Goal: Task Accomplishment & Management: Use online tool/utility

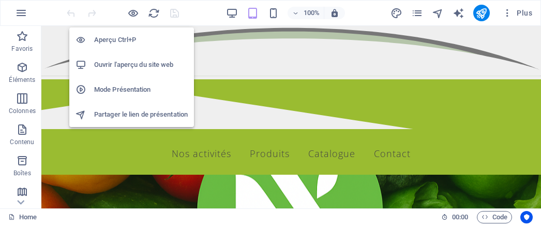
click at [123, 67] on h6 "Ouvrir l'aperçu du site web" at bounding box center [141, 64] width 94 height 12
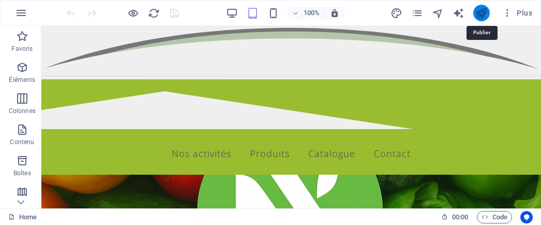
click at [484, 16] on icon "publish" at bounding box center [482, 13] width 12 height 12
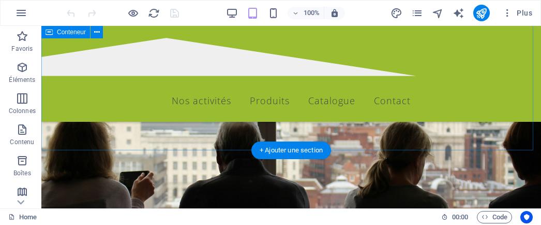
scroll to position [414, 0]
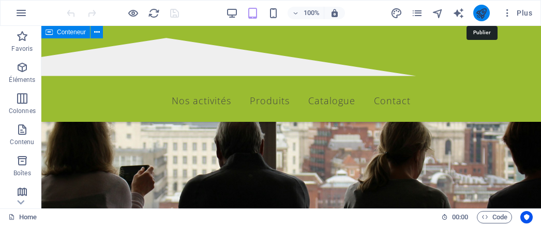
click at [483, 8] on icon "publish" at bounding box center [482, 13] width 12 height 12
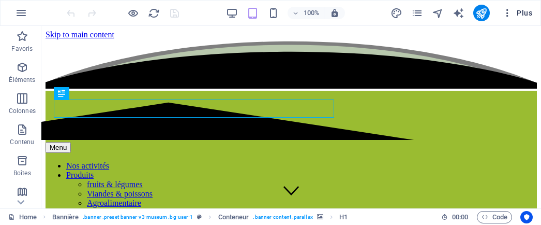
click at [510, 11] on icon "button" at bounding box center [507, 13] width 10 height 10
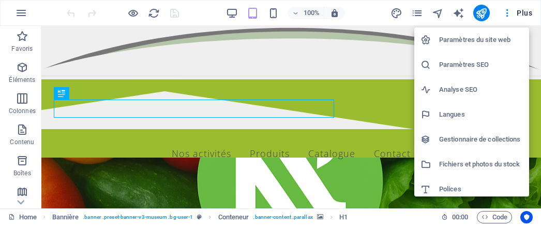
click at [481, 39] on h6 "Paramètres du site web" at bounding box center [481, 40] width 84 height 12
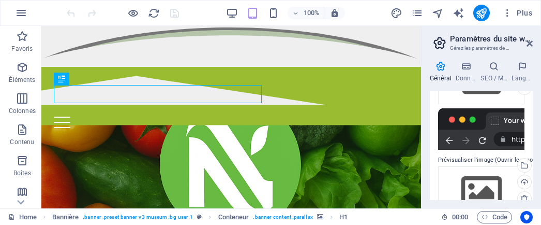
scroll to position [209, 0]
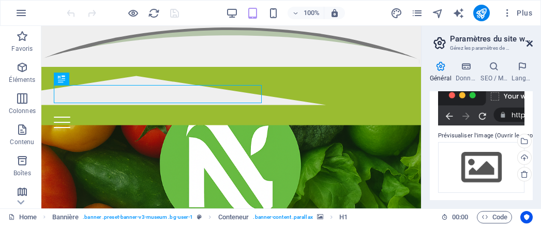
click at [531, 43] on icon at bounding box center [530, 43] width 6 height 8
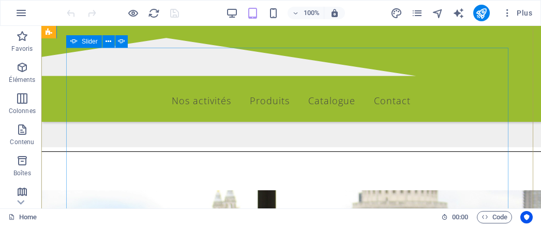
scroll to position [259, 0]
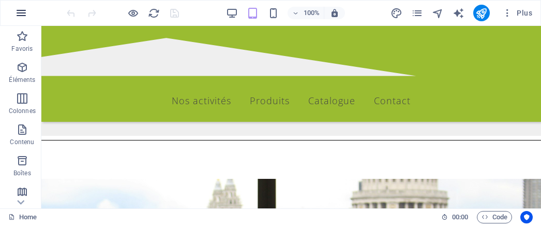
click at [26, 10] on icon "button" at bounding box center [21, 13] width 12 height 12
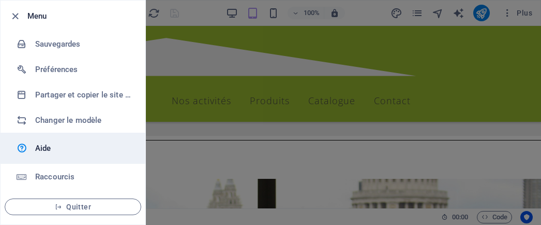
click at [42, 145] on h6 "Aide" at bounding box center [83, 148] width 96 height 12
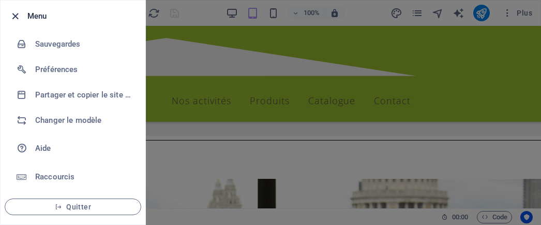
click at [13, 18] on icon "button" at bounding box center [15, 16] width 12 height 12
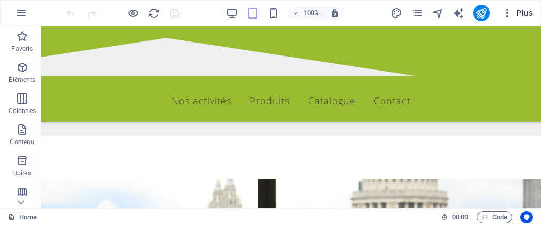
click at [510, 12] on icon "button" at bounding box center [507, 13] width 10 height 10
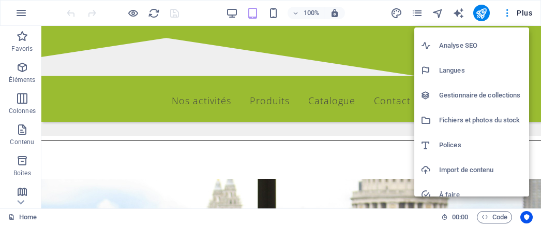
scroll to position [52, 0]
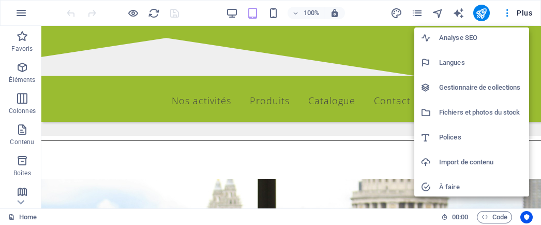
click at [474, 163] on h6 "Import de contenu" at bounding box center [481, 162] width 84 height 12
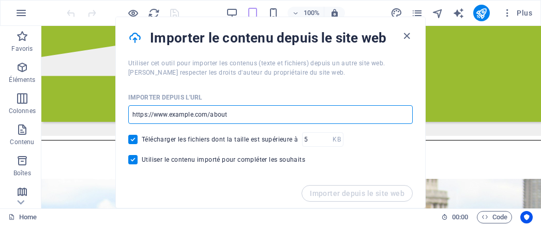
click at [240, 112] on input "url" at bounding box center [270, 114] width 285 height 19
click at [232, 113] on input "url" at bounding box center [270, 114] width 285 height 19
paste input "http://novidisfood.com/"
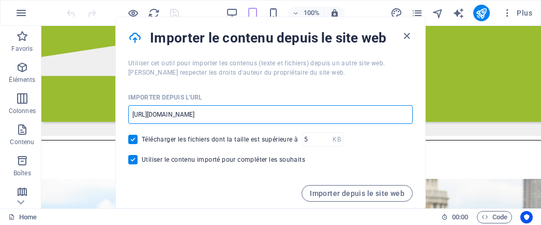
click at [248, 116] on input "http://novidisfood.com/" at bounding box center [270, 114] width 285 height 19
type input "http://novidisfood.com/"
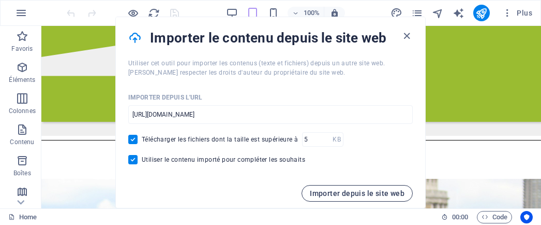
click at [358, 192] on span "Importer depuis le site web" at bounding box center [357, 193] width 95 height 8
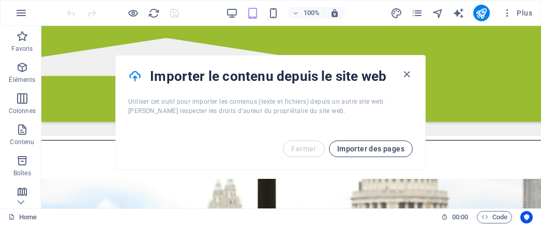
click at [355, 151] on span "Importer des pages" at bounding box center [370, 148] width 67 height 8
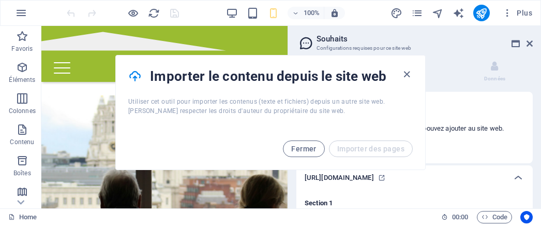
scroll to position [112, 0]
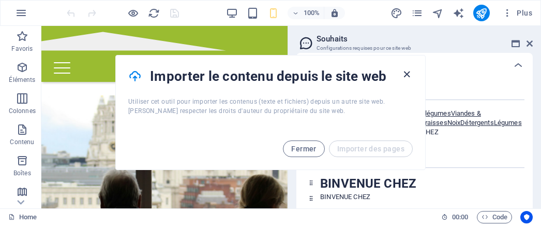
click at [406, 73] on icon "button" at bounding box center [407, 74] width 12 height 12
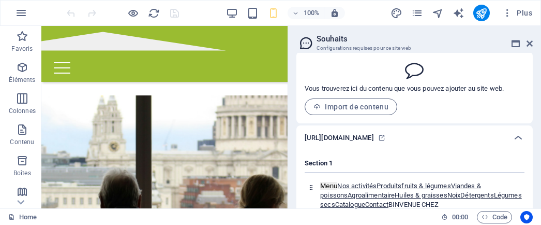
scroll to position [52, 0]
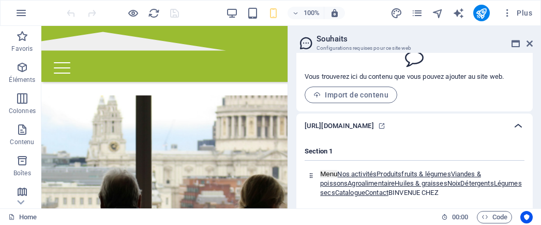
click at [517, 129] on icon at bounding box center [518, 126] width 12 height 12
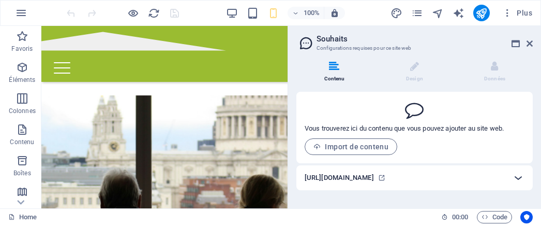
scroll to position [0, 0]
click at [517, 180] on icon at bounding box center [518, 177] width 12 height 12
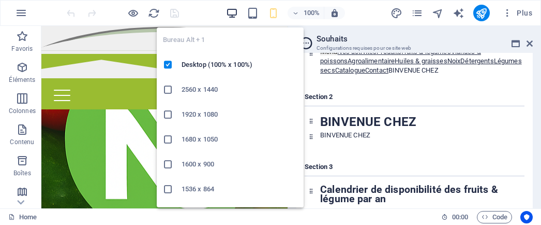
click at [234, 15] on icon "button" at bounding box center [232, 13] width 12 height 12
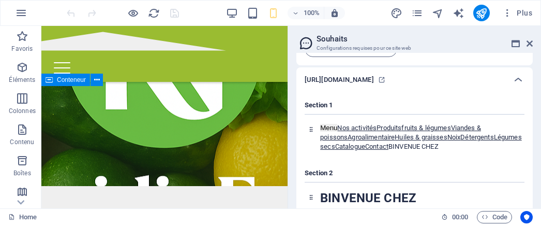
scroll to position [86, 0]
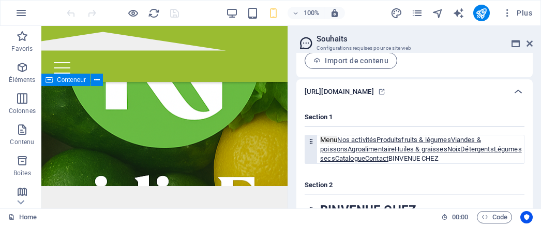
click at [490, 163] on div "Menu Nos activités Produits fruits & légumes Viandes & poissons Agroalimentaire…" at bounding box center [422, 149] width 204 height 28
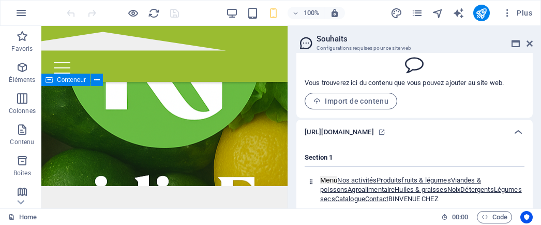
scroll to position [0, 0]
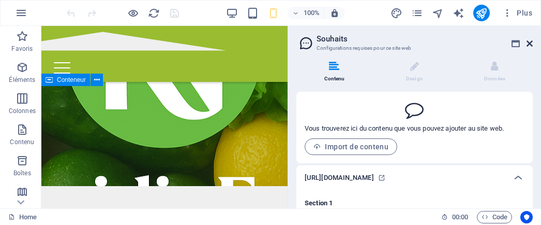
click at [527, 43] on icon at bounding box center [530, 43] width 6 height 8
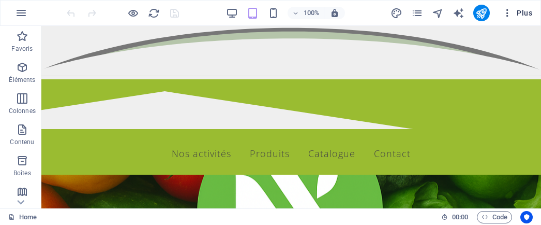
click at [507, 14] on icon "button" at bounding box center [507, 13] width 10 height 10
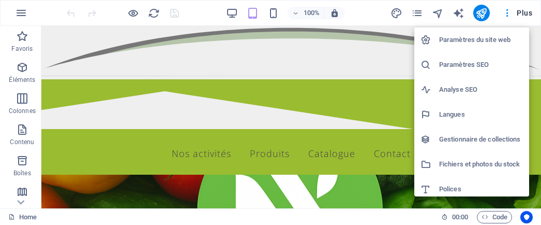
click at [452, 190] on h6 "Polices" at bounding box center [481, 189] width 84 height 12
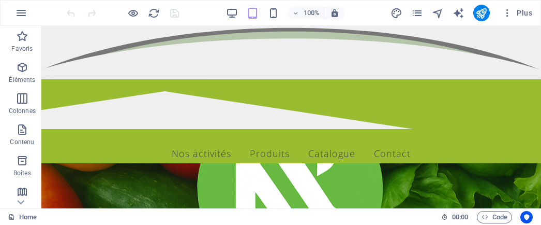
select select "popularity"
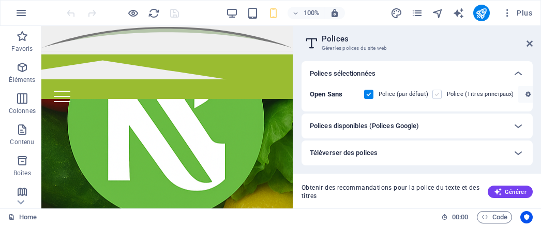
click at [435, 94] on label at bounding box center [437, 94] width 9 height 9
click at [0, 0] on Sans "checkbox" at bounding box center [0, 0] width 0 height 0
click at [369, 95] on label at bounding box center [368, 94] width 9 height 9
click at [0, 0] on Sans "checkbox" at bounding box center [0, 0] width 0 height 0
click at [331, 93] on b "Open Sans" at bounding box center [326, 94] width 33 height 8
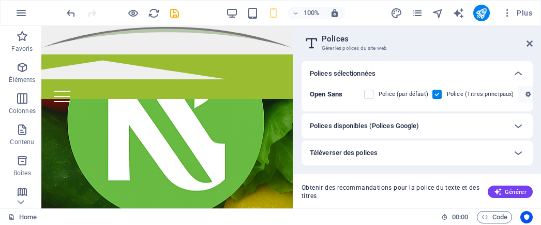
click at [366, 92] on label at bounding box center [368, 94] width 9 height 9
click at [0, 0] on Sans "checkbox" at bounding box center [0, 0] width 0 height 0
click at [330, 93] on b "Open Sans" at bounding box center [326, 94] width 33 height 8
click at [370, 93] on label at bounding box center [368, 94] width 9 height 9
click at [0, 0] on Sans "checkbox" at bounding box center [0, 0] width 0 height 0
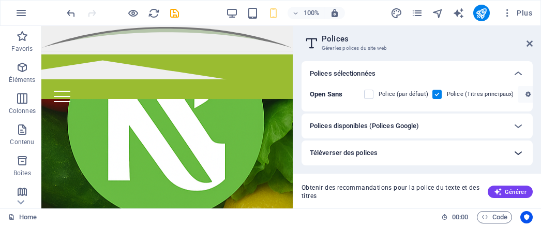
click at [517, 126] on icon at bounding box center [518, 126] width 12 height 12
click at [523, 152] on icon at bounding box center [518, 152] width 12 height 12
click at [511, 151] on div at bounding box center [518, 152] width 25 height 25
click at [514, 153] on icon at bounding box center [518, 152] width 12 height 12
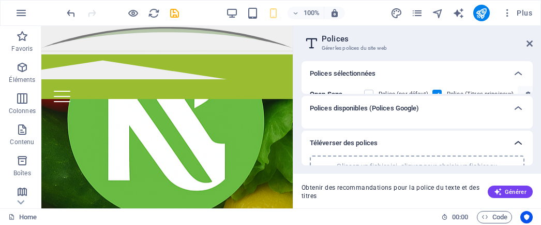
drag, startPoint x: 530, startPoint y: 159, endPoint x: 530, endPoint y: 139, distance: 19.7
click at [530, 139] on div "Téléverser des polices Glissez un fichier ici, cliquez pour choisir un fichier …" at bounding box center [417, 147] width 231 height 35
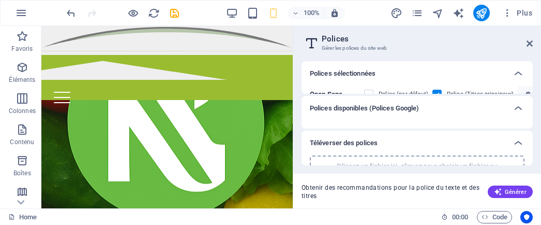
click at [324, 145] on h6 "Téléverser des polices" at bounding box center [344, 143] width 68 height 12
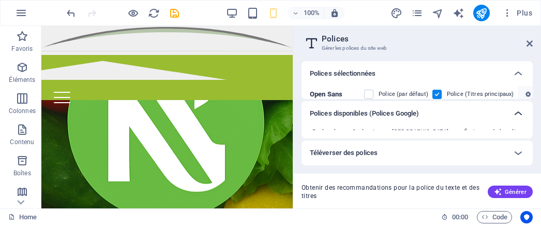
click at [518, 113] on icon at bounding box center [518, 113] width 12 height 12
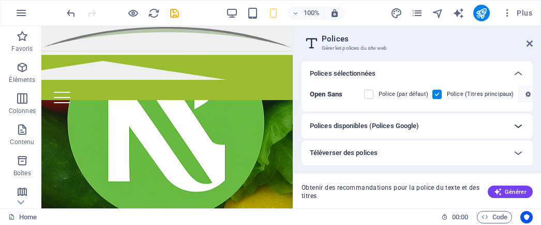
click at [516, 126] on icon at bounding box center [518, 126] width 12 height 12
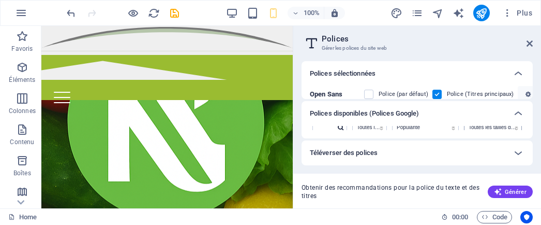
scroll to position [25, 0]
click at [469, 125] on div "Polices disponibles (Polices Google)" at bounding box center [417, 113] width 231 height 25
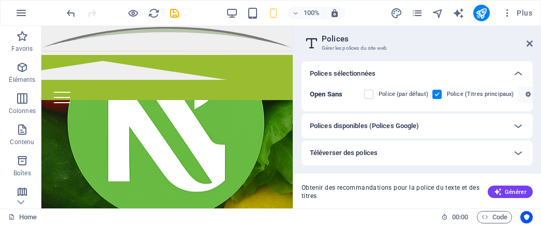
scroll to position [0, 0]
click at [517, 127] on icon at bounding box center [518, 126] width 12 height 12
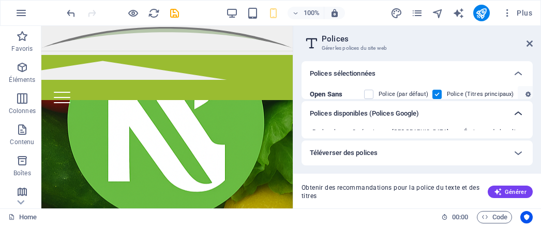
drag, startPoint x: 524, startPoint y: 130, endPoint x: 524, endPoint y: 122, distance: 7.8
click at [524, 122] on div "Polices disponibles (Polices Google) Rechercher Catégorie Toutes les catégories…" at bounding box center [417, 120] width 231 height 38
click at [449, 124] on div "Polices disponibles (Polices Google)" at bounding box center [417, 113] width 231 height 25
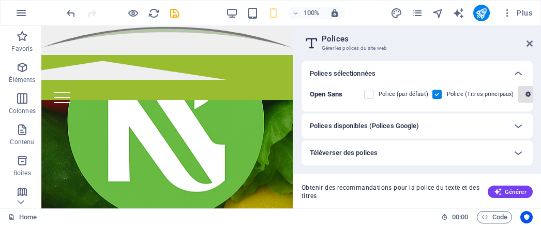
click at [528, 97] on span "button" at bounding box center [528, 94] width 12 height 6
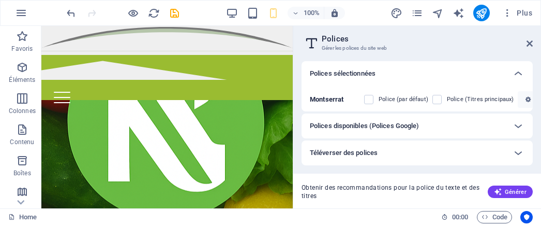
scroll to position [230, 0]
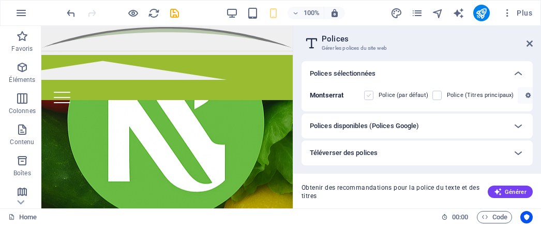
click at [370, 94] on label at bounding box center [368, 95] width 9 height 9
click at [0, 0] on input "checkbox" at bounding box center [0, 0] width 0 height 0
click at [438, 95] on label at bounding box center [437, 95] width 9 height 9
click at [0, 0] on input "checkbox" at bounding box center [0, 0] width 0 height 0
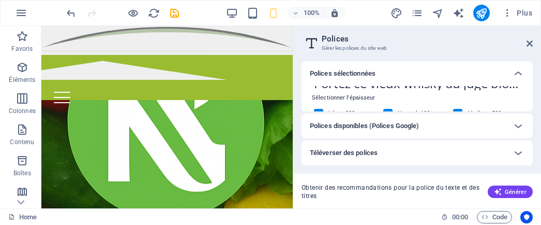
scroll to position [0, 0]
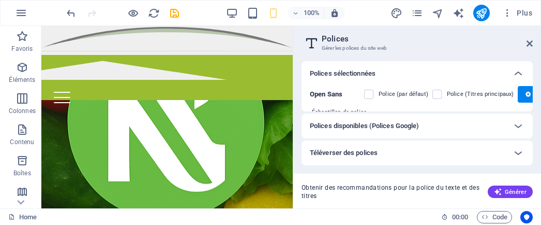
click at [527, 49] on header "Polices Gérer les polices du site web" at bounding box center [418, 39] width 229 height 27
click at [527, 42] on icon at bounding box center [530, 43] width 6 height 8
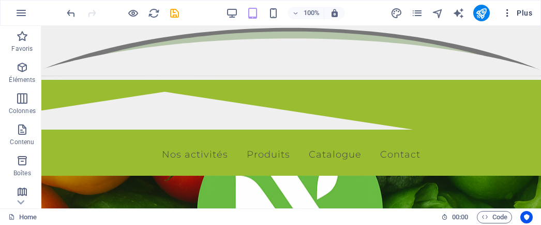
click at [525, 14] on span "Plus" at bounding box center [517, 13] width 30 height 10
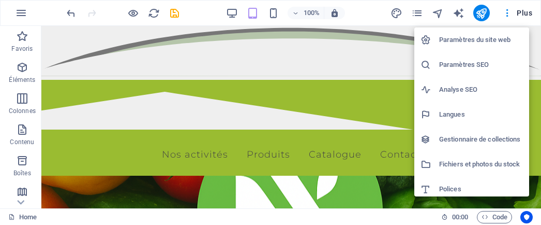
click at [468, 41] on h6 "Paramètres du site web" at bounding box center [481, 40] width 84 height 12
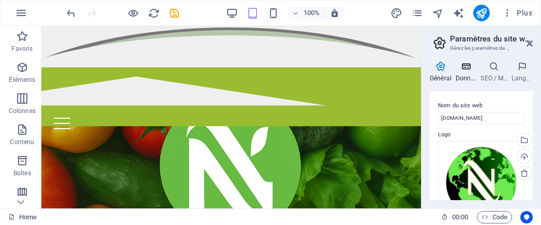
click at [466, 66] on icon at bounding box center [466, 66] width 21 height 10
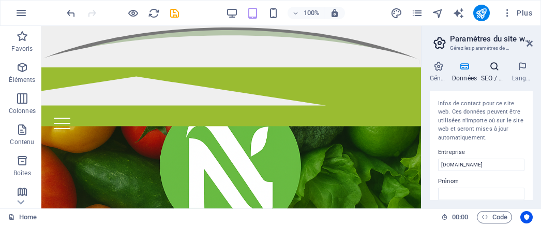
click at [492, 62] on icon at bounding box center [494, 66] width 27 height 10
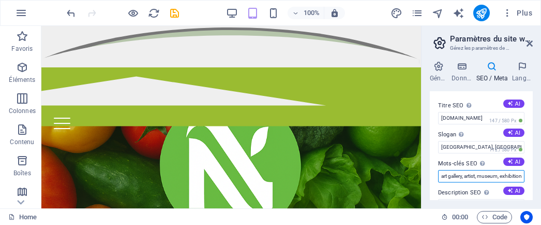
click at [461, 181] on input "art gallery, artist, museum, exhibition, gallery, painting, novidisfood.com, Ho…" at bounding box center [481, 176] width 86 height 12
click at [530, 43] on icon at bounding box center [530, 43] width 6 height 8
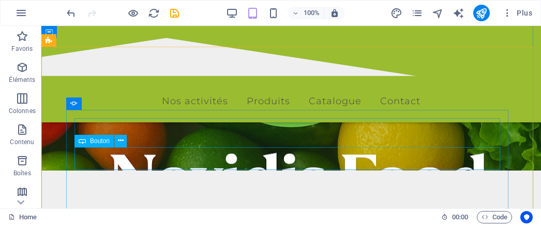
scroll to position [310, 0]
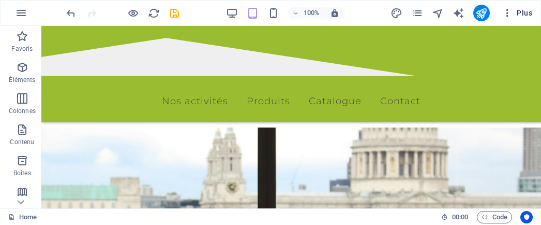
click at [508, 16] on icon "button" at bounding box center [507, 13] width 10 height 10
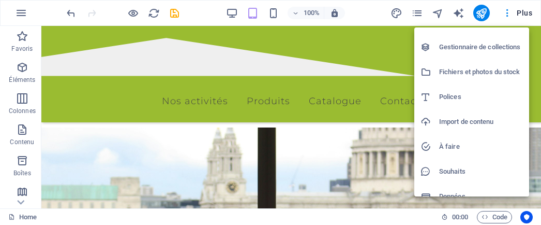
scroll to position [105, 0]
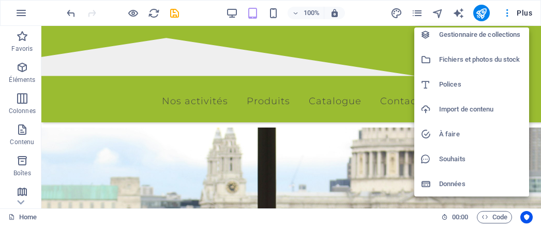
click at [474, 158] on h6 "Souhaits" at bounding box center [481, 159] width 84 height 12
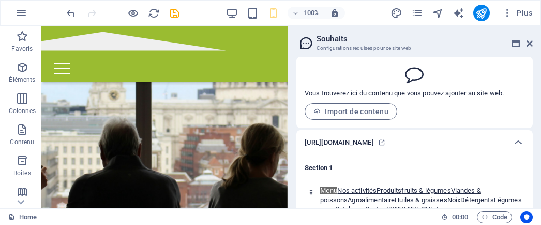
scroll to position [52, 0]
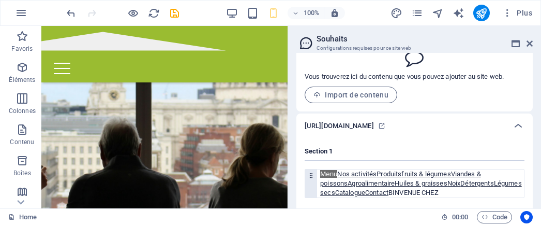
click at [333, 178] on div "Menu Nos activités Produits fruits & légumes Viandes & poissons Agroalimentaire…" at bounding box center [422, 183] width 204 height 28
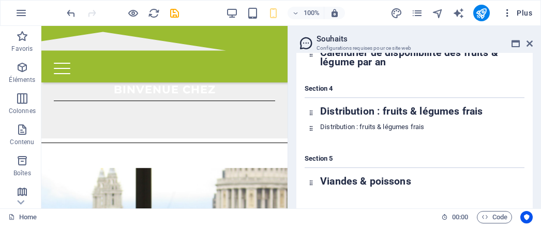
scroll to position [155, 0]
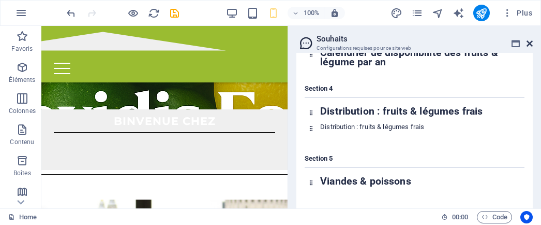
click at [530, 46] on icon at bounding box center [530, 43] width 6 height 8
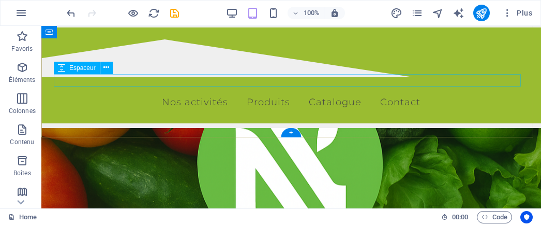
scroll to position [0, 0]
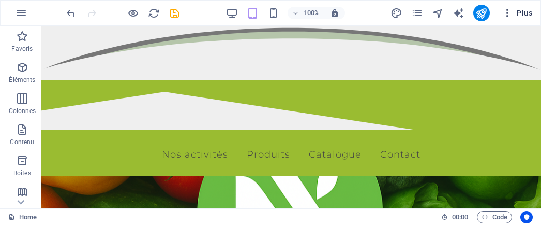
click at [512, 20] on button "Plus" at bounding box center [517, 13] width 38 height 17
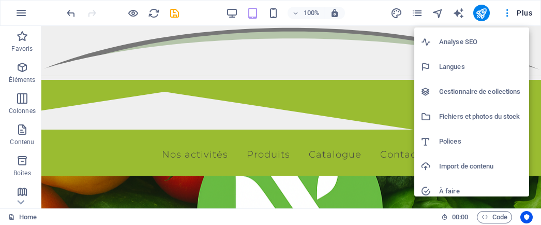
scroll to position [52, 0]
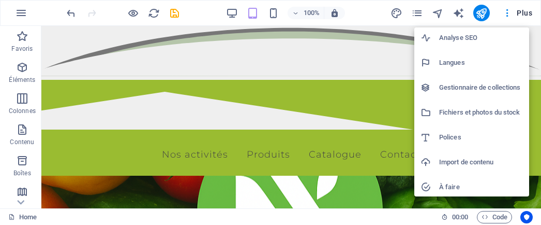
click at [461, 160] on h6 "Import de contenu" at bounding box center [481, 162] width 84 height 12
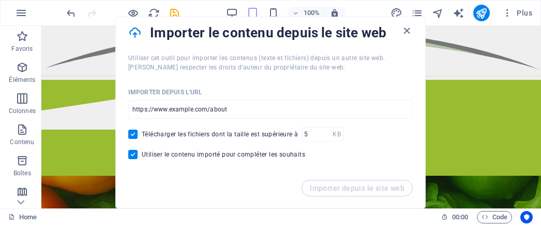
scroll to position [6, 0]
click at [407, 27] on icon "button" at bounding box center [407, 30] width 12 height 12
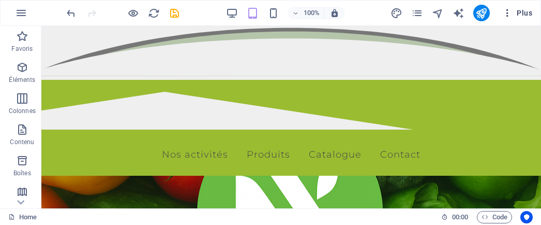
click at [510, 18] on button "Plus" at bounding box center [517, 13] width 38 height 17
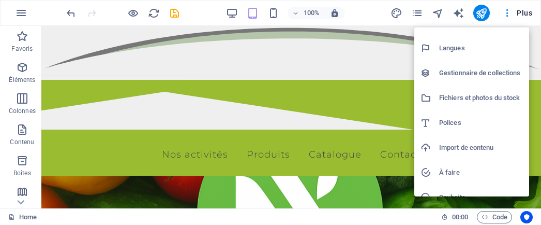
scroll to position [105, 0]
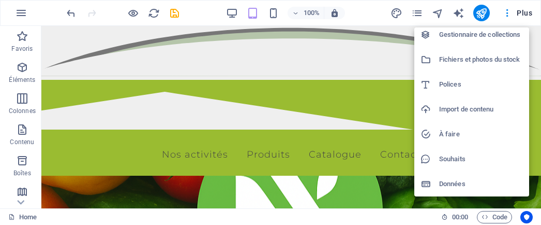
click at [455, 108] on h6 "Import de contenu" at bounding box center [481, 109] width 84 height 12
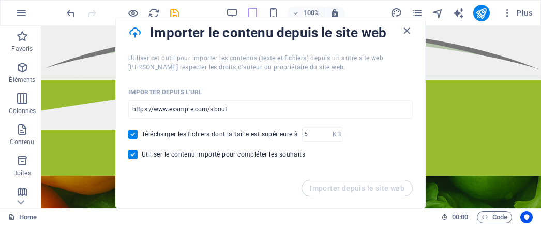
scroll to position [6, 0]
click at [233, 106] on input "url" at bounding box center [270, 108] width 285 height 19
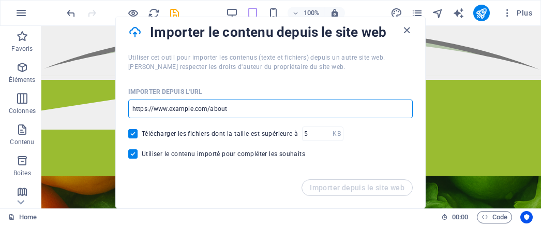
click at [244, 107] on input "url" at bounding box center [270, 108] width 285 height 19
paste input "http://novidisfood.com/"
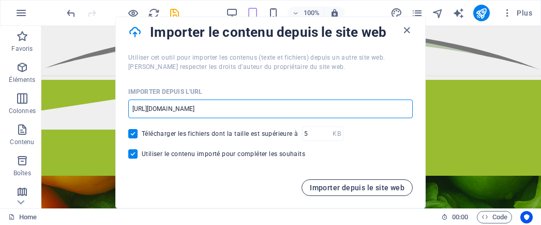
type input "http://novidisfood.com/"
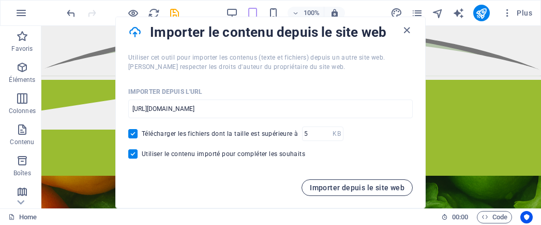
click at [340, 187] on span "Importer depuis le site web" at bounding box center [357, 187] width 95 height 8
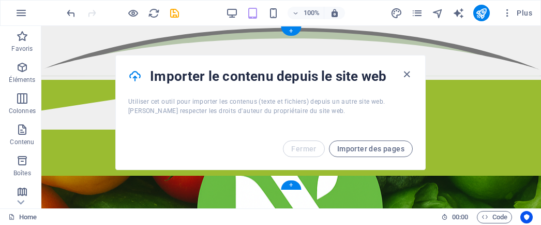
scroll to position [0, 0]
click at [369, 145] on span "Importer des pages" at bounding box center [370, 148] width 67 height 8
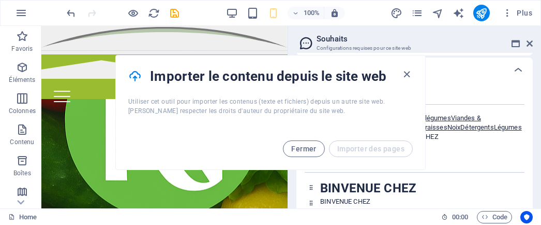
scroll to position [1045, 0]
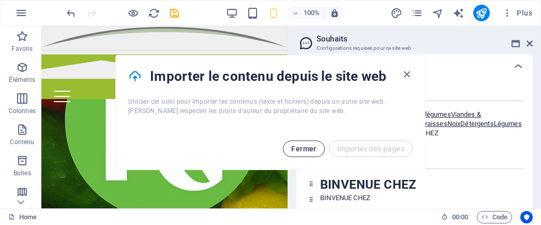
click at [297, 150] on span "Fermer" at bounding box center [303, 148] width 25 height 8
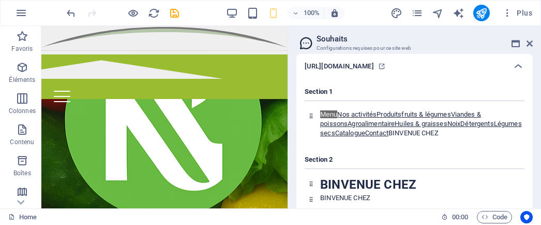
click at [403, 169] on h4 "Section 2" at bounding box center [415, 162] width 220 height 14
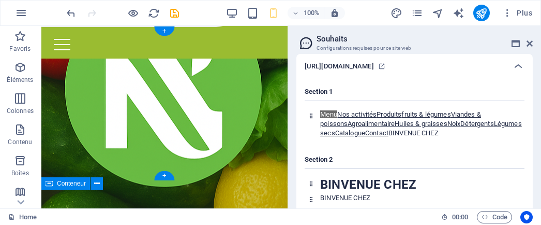
scroll to position [0, 0]
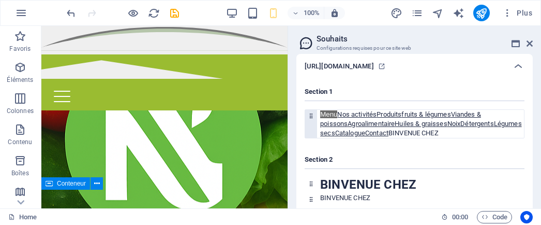
click at [475, 133] on div "Menu Nos activités Produits fruits & légumes Viandes & poissons Agroalimentaire…" at bounding box center [422, 124] width 204 height 28
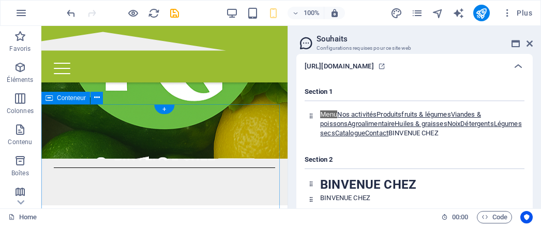
scroll to position [103, 0]
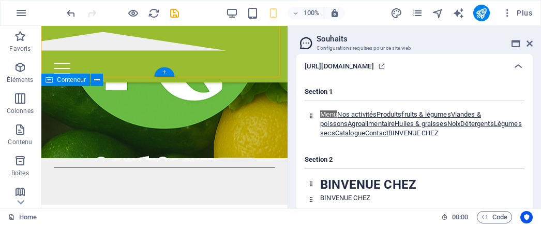
click at [161, 75] on div "+" at bounding box center [164, 71] width 20 height 9
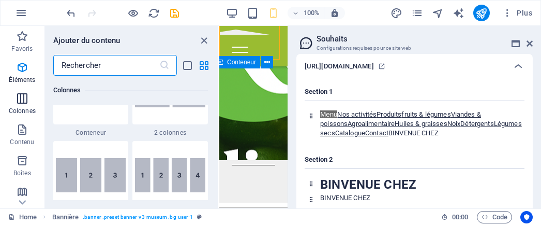
scroll to position [362, 0]
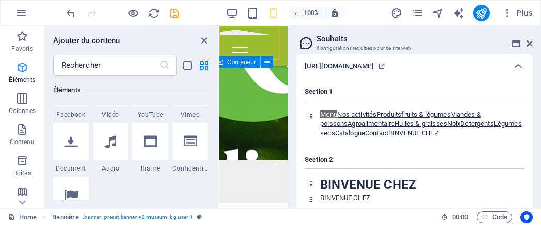
click at [23, 68] on icon "button" at bounding box center [22, 67] width 12 height 12
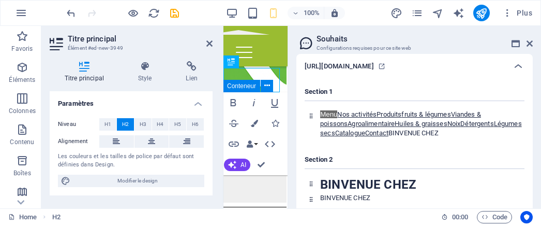
scroll to position [122, 0]
click at [205, 46] on header "Titre principal Élément #ed-new-3949" at bounding box center [131, 39] width 163 height 27
click at [207, 44] on icon at bounding box center [209, 43] width 6 height 8
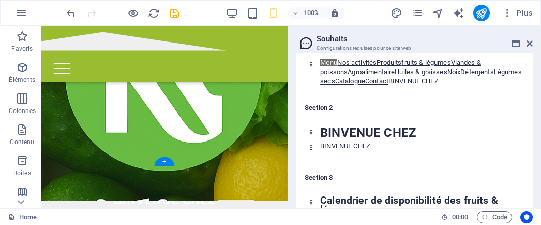
scroll to position [155, 0]
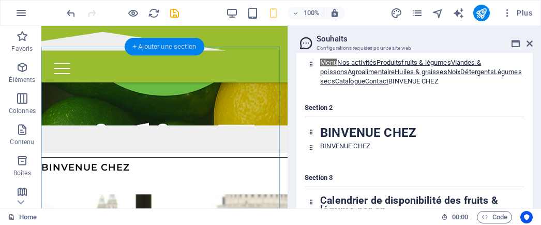
click at [151, 43] on div "+ Ajouter une section" at bounding box center [165, 47] width 80 height 18
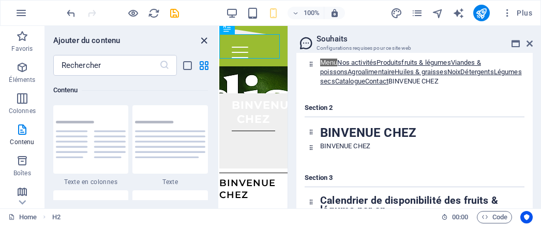
click at [205, 43] on icon "close panel" at bounding box center [204, 41] width 12 height 12
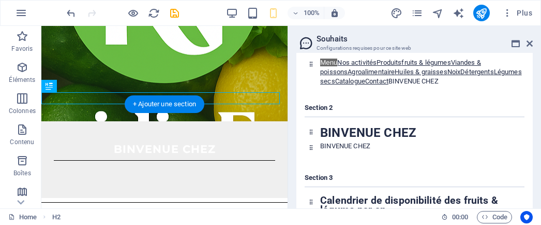
scroll to position [0, 0]
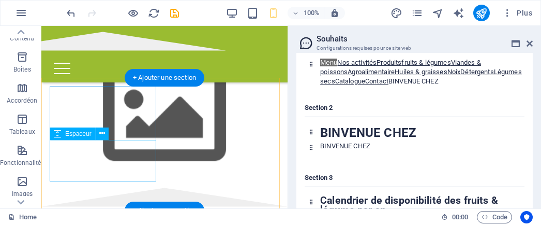
scroll to position [414, 0]
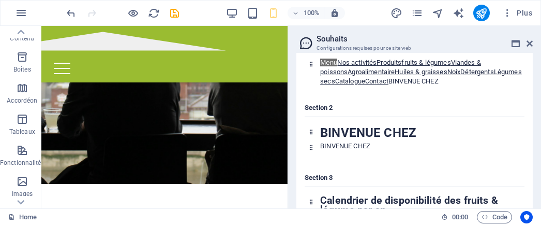
click at [241, 12] on div "100%" at bounding box center [286, 13] width 120 height 17
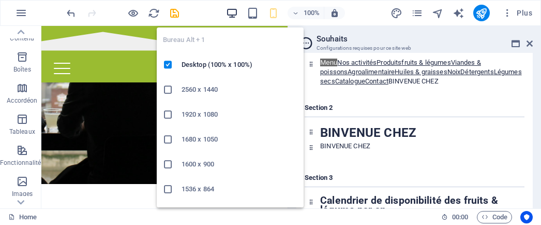
click at [230, 12] on icon "button" at bounding box center [232, 13] width 12 height 12
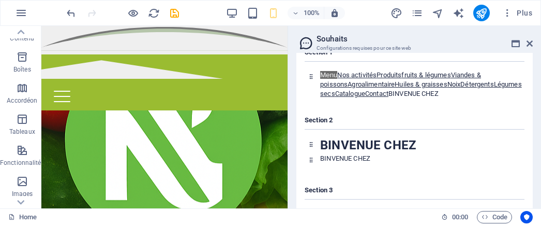
scroll to position [1045, 0]
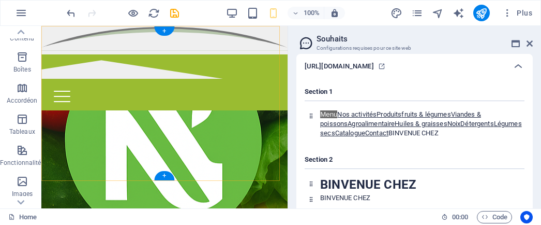
click at [166, 177] on div "+" at bounding box center [164, 175] width 20 height 9
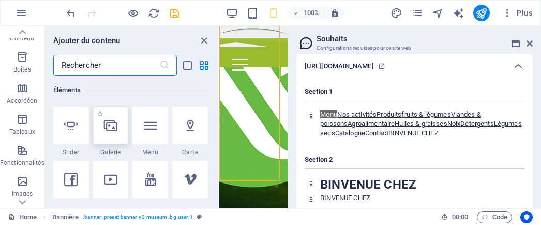
scroll to position [258, 0]
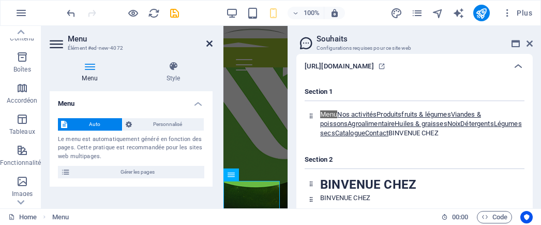
click at [212, 41] on icon at bounding box center [209, 43] width 6 height 8
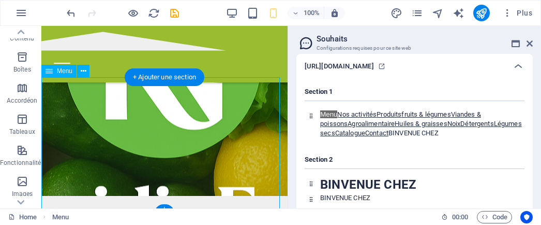
scroll to position [155, 0]
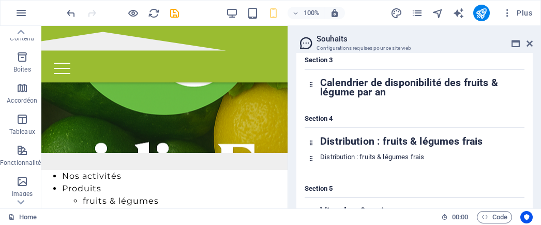
scroll to position [1200, 0]
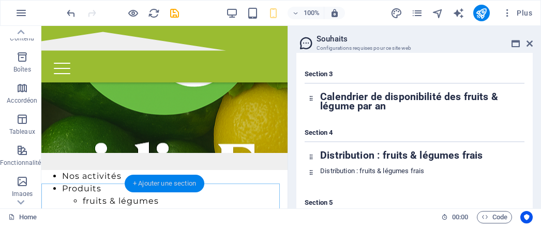
click at [157, 181] on div "+ Ajouter une section" at bounding box center [165, 183] width 80 height 18
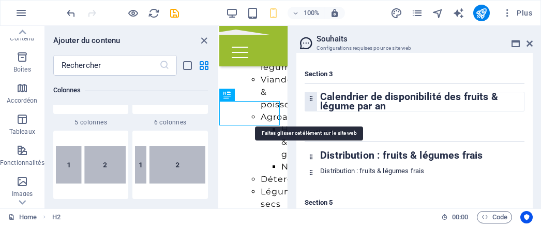
scroll to position [735, 0]
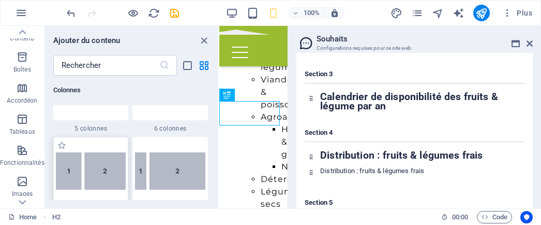
click at [98, 171] on img at bounding box center [91, 170] width 70 height 37
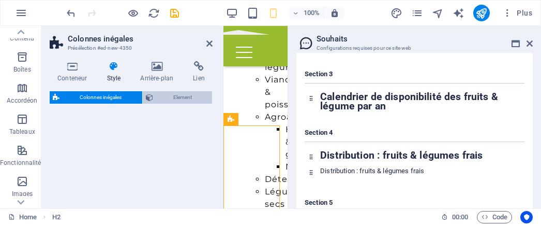
select select "%"
select select "rem"
select select "preset-unequal-columns-v2-1-40-60"
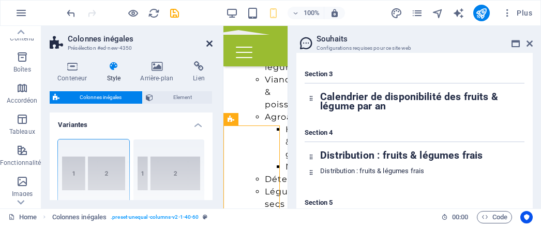
click at [211, 45] on icon at bounding box center [209, 43] width 6 height 8
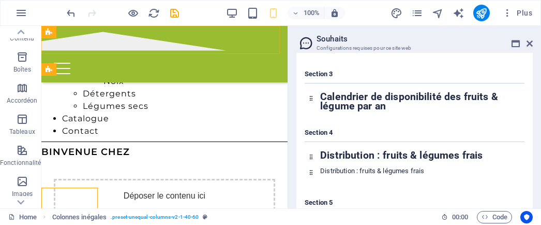
scroll to position [262, 0]
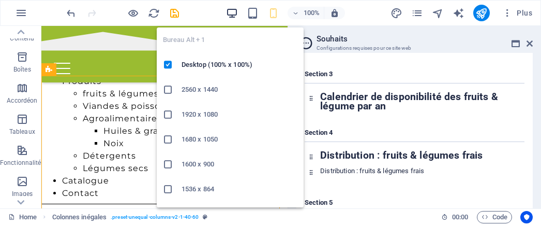
click at [232, 16] on icon "button" at bounding box center [232, 13] width 12 height 12
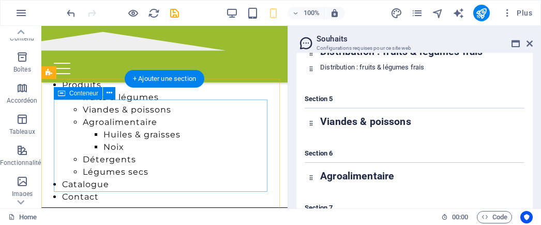
scroll to position [362, 0]
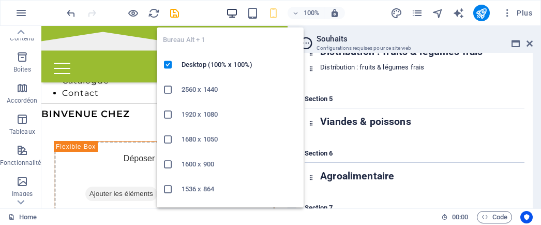
click at [234, 12] on icon "button" at bounding box center [232, 13] width 12 height 12
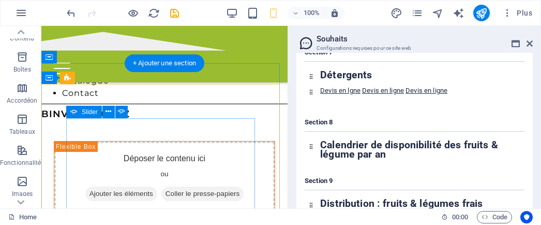
scroll to position [517, 0]
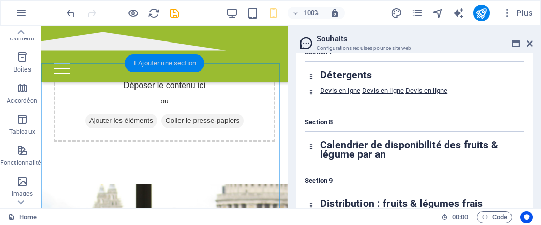
click at [157, 64] on div "+ Ajouter une section" at bounding box center [165, 63] width 80 height 18
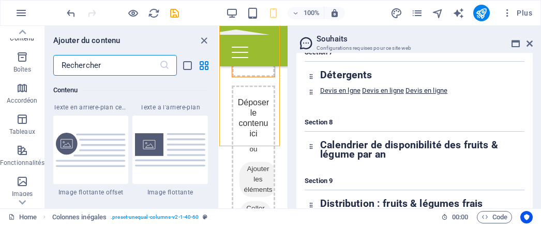
scroll to position [2121, 0]
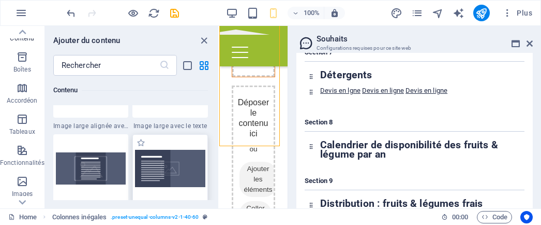
click at [157, 163] on img at bounding box center [170, 168] width 70 height 37
click at [232, 146] on div "H1 Bannière Bannière Conteneur Séparateur Barre de menus Espaceur Conteneur Men…" at bounding box center [253, 117] width 68 height 182
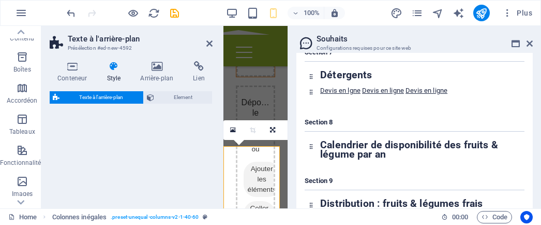
select select "%"
select select "rem"
select select "px"
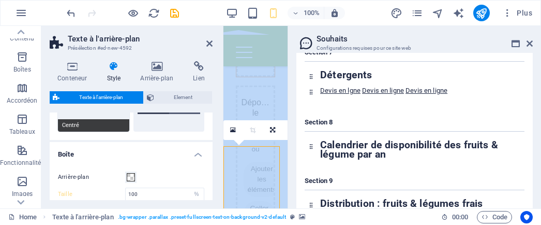
scroll to position [103, 0]
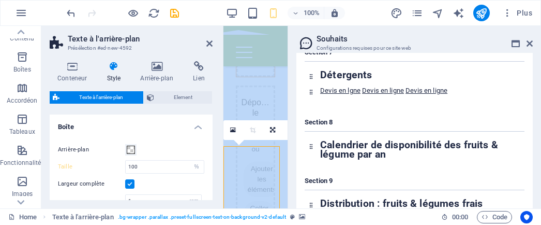
click at [206, 43] on icon at bounding box center [209, 43] width 6 height 8
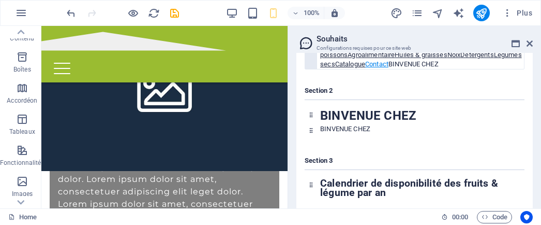
scroll to position [1108, 0]
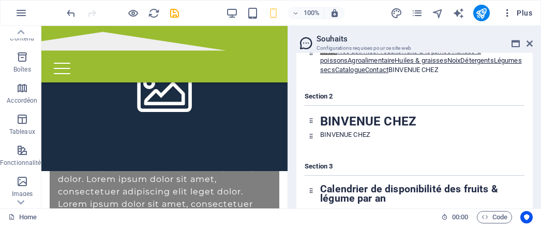
click at [510, 11] on icon "button" at bounding box center [507, 13] width 10 height 10
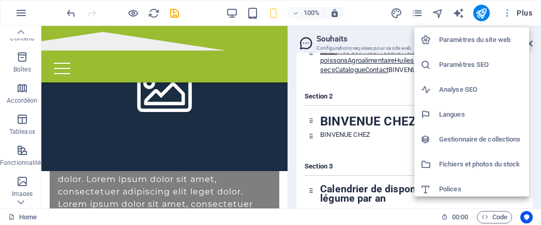
scroll to position [105, 0]
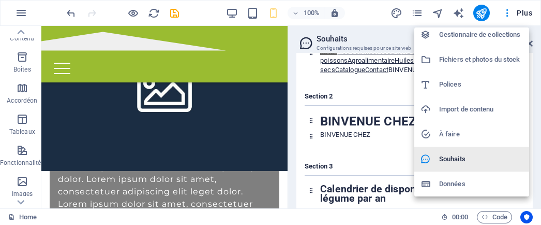
click at [451, 156] on h6 "Souhaits" at bounding box center [481, 159] width 84 height 12
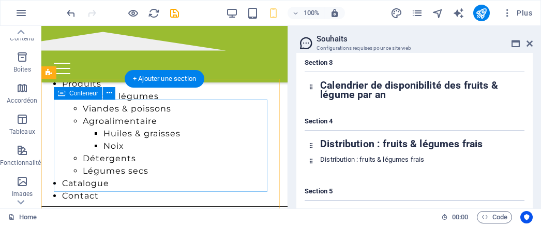
scroll to position [259, 0]
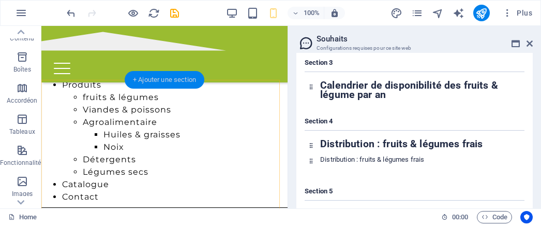
click at [175, 78] on div "+ Ajouter une section" at bounding box center [165, 80] width 80 height 18
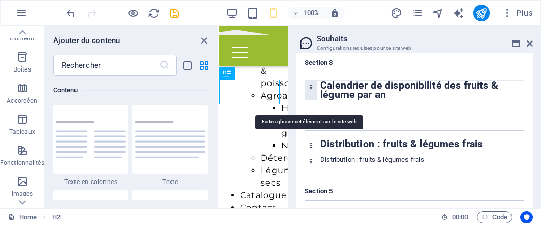
scroll to position [1798, 0]
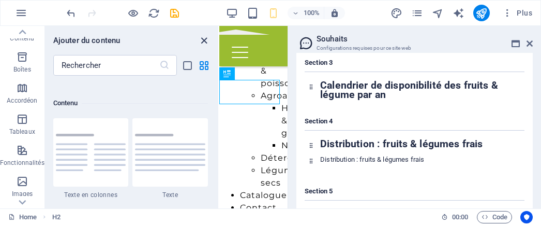
click at [204, 43] on icon "close panel" at bounding box center [204, 41] width 12 height 12
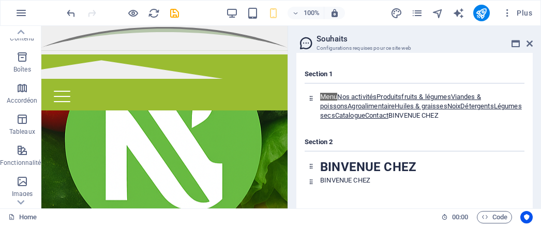
scroll to position [1057, 0]
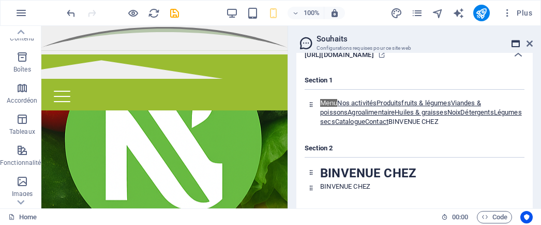
click at [517, 43] on icon at bounding box center [516, 43] width 8 height 8
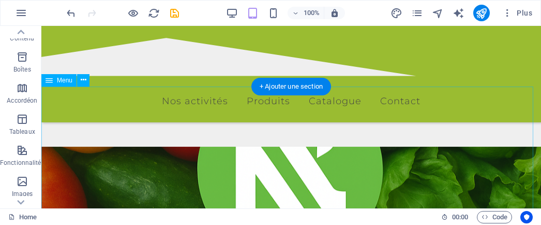
scroll to position [103, 0]
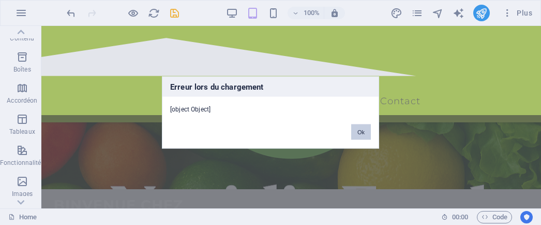
click at [367, 132] on button "Ok" at bounding box center [361, 132] width 20 height 16
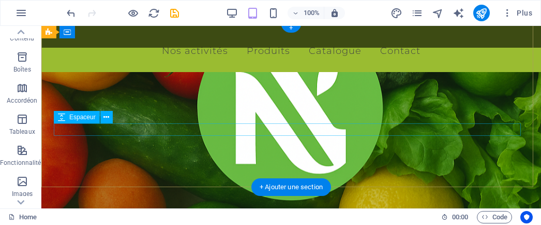
scroll to position [0, 0]
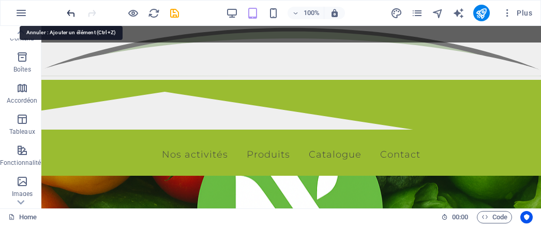
click at [73, 13] on icon "undo" at bounding box center [71, 13] width 12 height 12
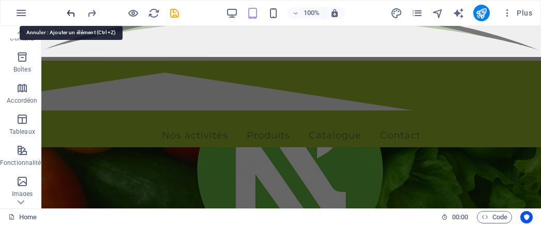
scroll to position [491, 0]
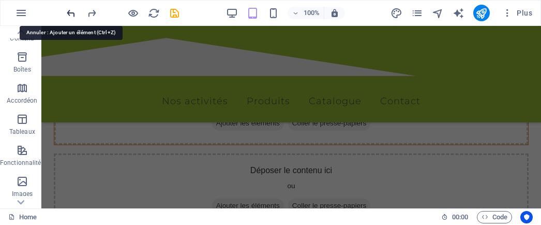
click at [69, 9] on icon "undo" at bounding box center [71, 13] width 12 height 12
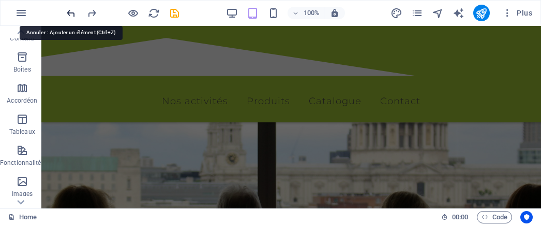
scroll to position [311, 0]
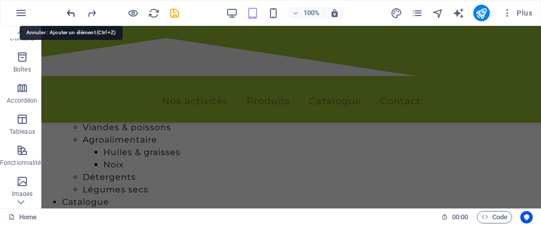
click at [68, 11] on icon "undo" at bounding box center [71, 13] width 12 height 12
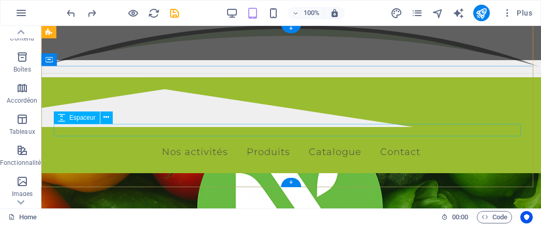
scroll to position [0, 0]
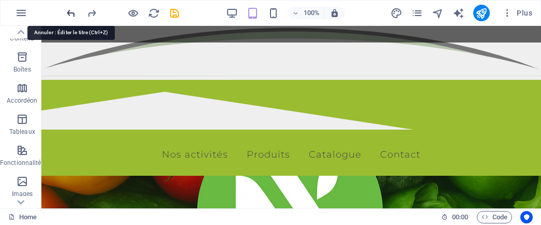
click at [73, 11] on icon "undo" at bounding box center [71, 13] width 12 height 12
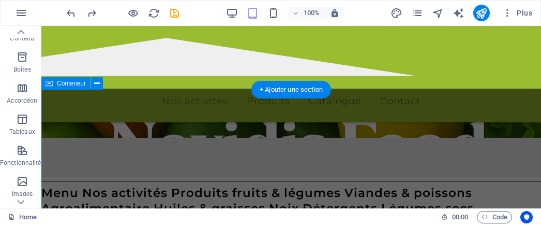
scroll to position [155, 0]
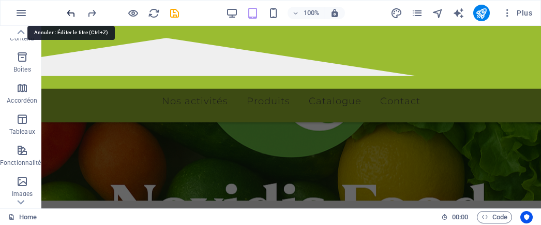
click at [69, 12] on icon "undo" at bounding box center [71, 13] width 12 height 12
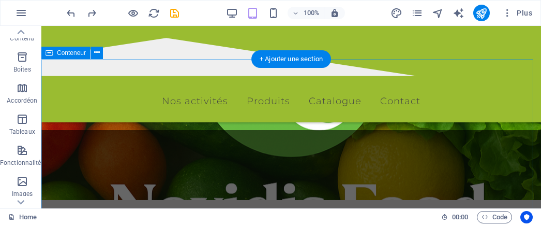
scroll to position [103, 0]
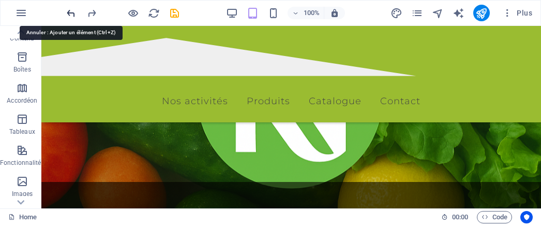
click at [73, 7] on icon "undo" at bounding box center [71, 13] width 12 height 12
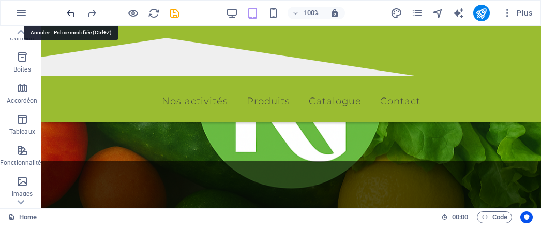
click at [72, 13] on icon "undo" at bounding box center [71, 13] width 12 height 12
click at [70, 13] on icon "undo" at bounding box center [71, 13] width 12 height 12
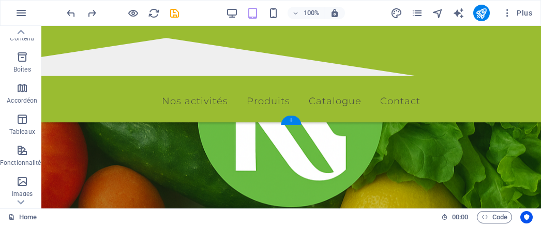
scroll to position [52, 0]
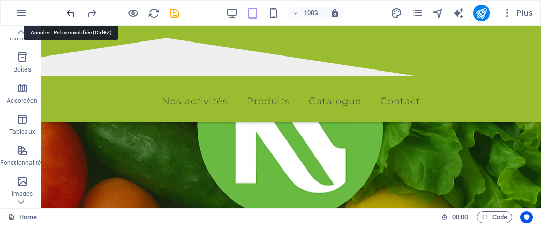
click at [71, 11] on icon "undo" at bounding box center [71, 13] width 12 height 12
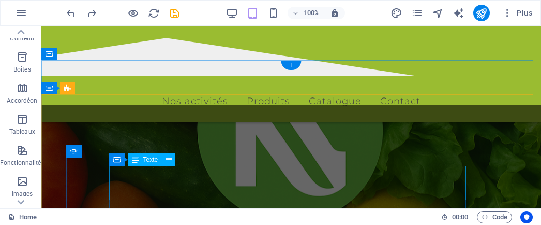
scroll to position [155, 0]
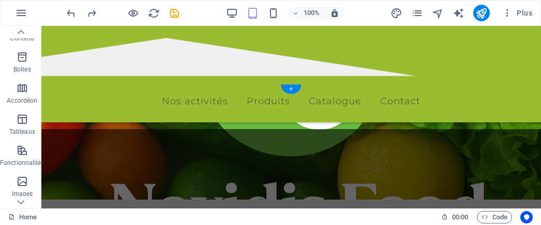
scroll to position [52, 0]
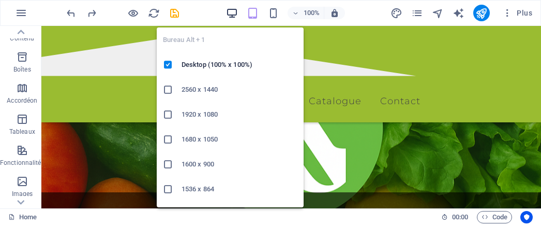
click at [233, 13] on icon "button" at bounding box center [232, 13] width 12 height 12
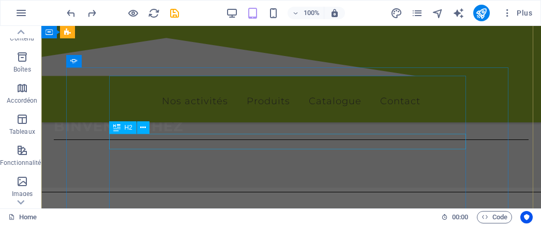
scroll to position [259, 0]
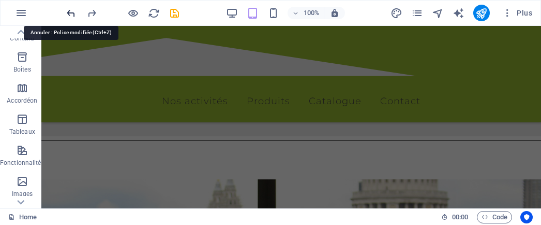
click at [71, 15] on icon "undo" at bounding box center [71, 13] width 12 height 12
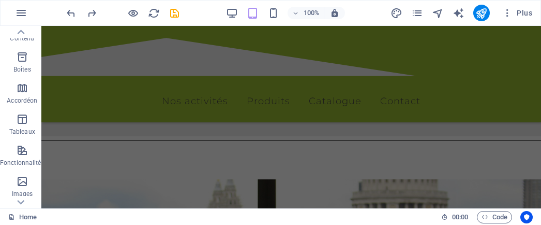
click at [139, 13] on div at bounding box center [123, 13] width 116 height 17
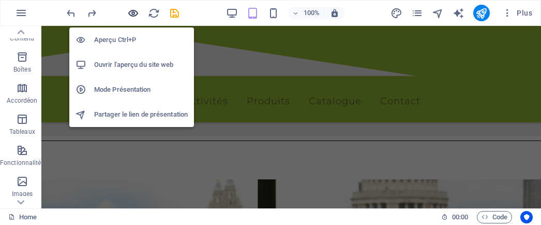
click at [130, 10] on icon "button" at bounding box center [133, 13] width 12 height 12
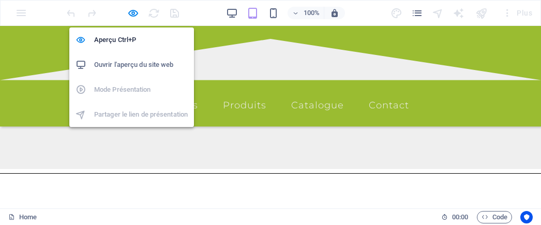
click at [129, 65] on h6 "Ouvrir l'aperçu du site web" at bounding box center [141, 64] width 94 height 12
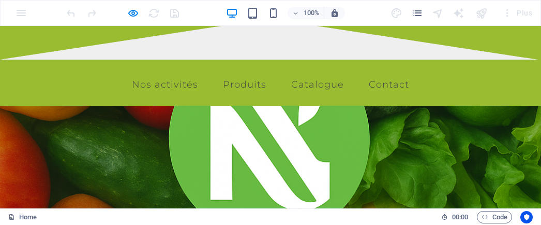
scroll to position [0, 0]
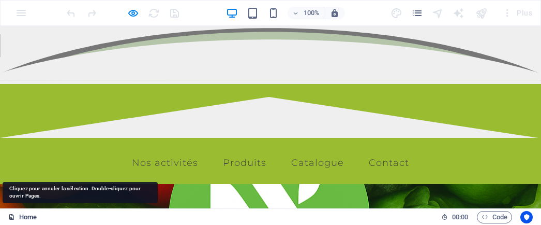
click at [10, 213] on icon at bounding box center [11, 216] width 7 height 7
click at [35, 215] on link "Home" at bounding box center [22, 217] width 28 height 12
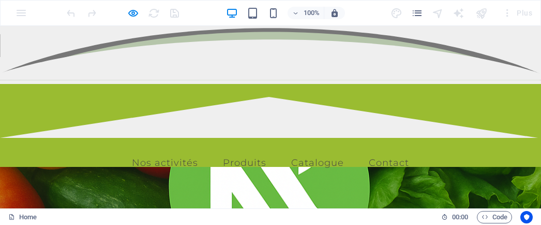
click at [17, 13] on div "100% Plus" at bounding box center [271, 13] width 540 height 25
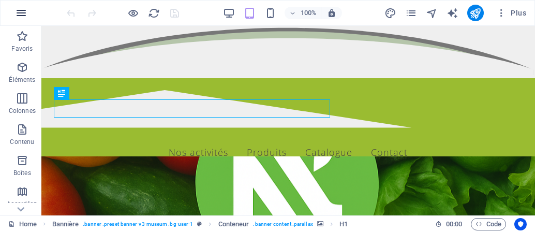
click at [25, 10] on icon "button" at bounding box center [21, 13] width 12 height 12
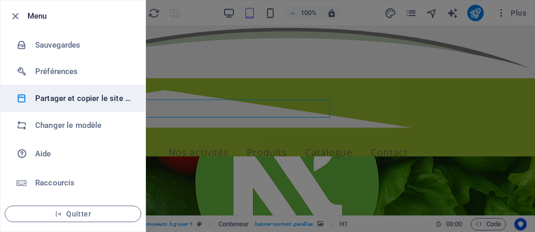
click at [63, 98] on h6 "Partager et copier le site web" at bounding box center [83, 98] width 96 height 12
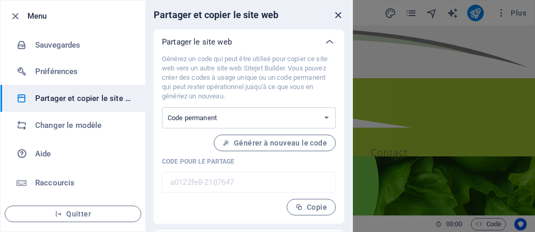
click at [343, 12] on icon "close" at bounding box center [338, 15] width 12 height 12
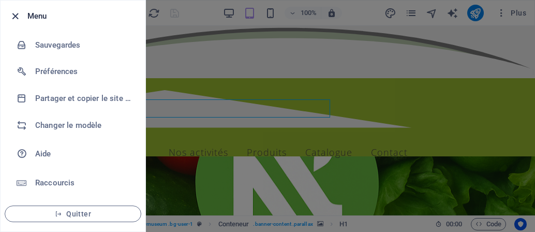
click at [18, 10] on icon "button" at bounding box center [15, 16] width 12 height 12
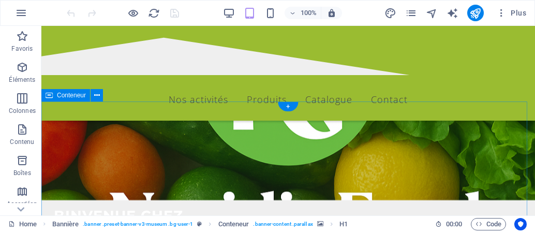
scroll to position [103, 0]
